Goal: Navigation & Orientation: Go to known website

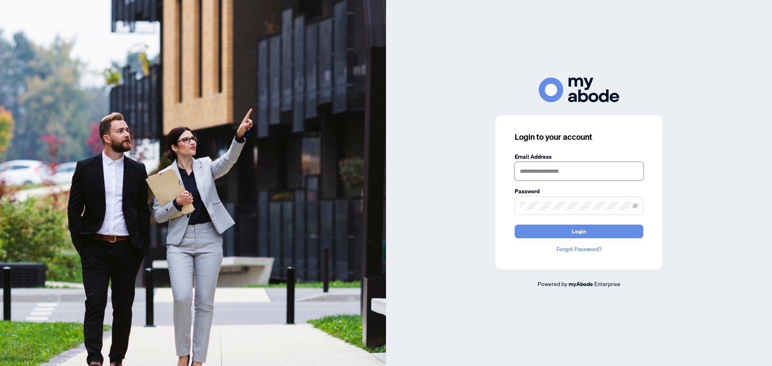
click at [555, 164] on input "text" at bounding box center [579, 171] width 129 height 19
type input "**********"
click at [569, 231] on button "Login" at bounding box center [579, 232] width 129 height 14
